Goal: Navigation & Orientation: Find specific page/section

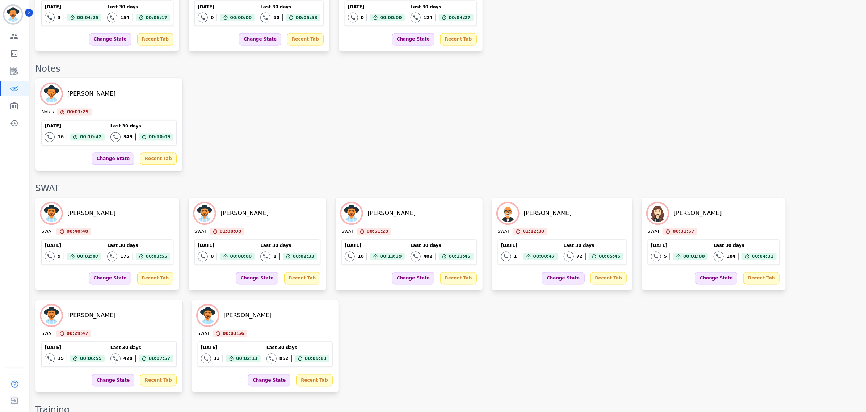
scroll to position [945, 0]
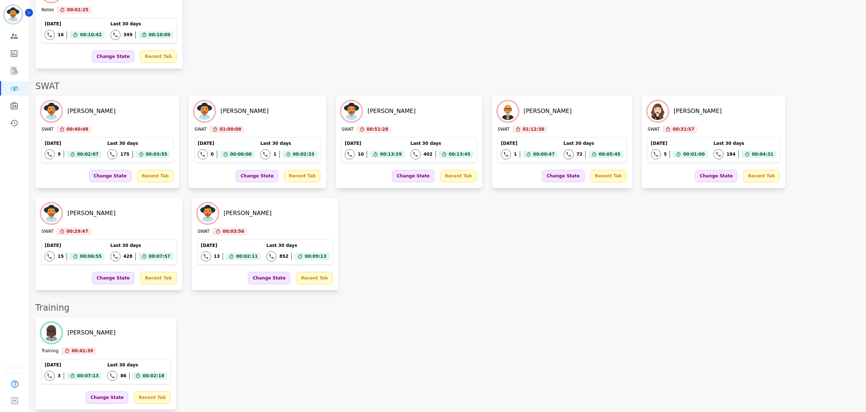
click at [541, 255] on div "[PERSON_NAME] SWAT 00:40:48 Current State: SWAT [DATE] 9 Total interactions cou…" at bounding box center [447, 193] width 824 height 196
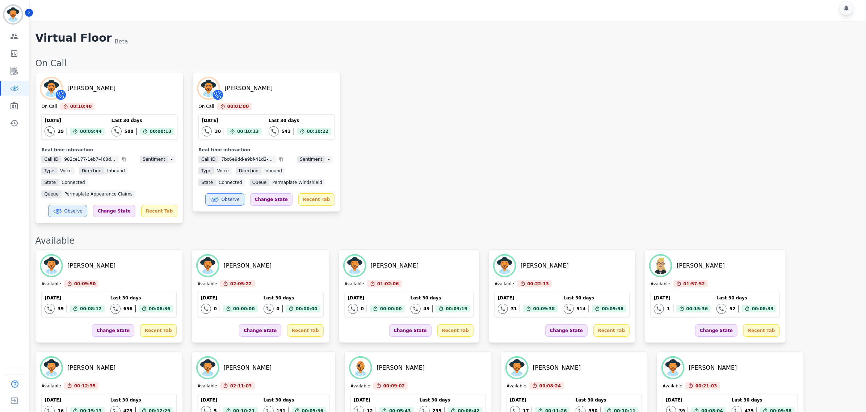
scroll to position [0, 0]
